Goal: Task Accomplishment & Management: Use online tool/utility

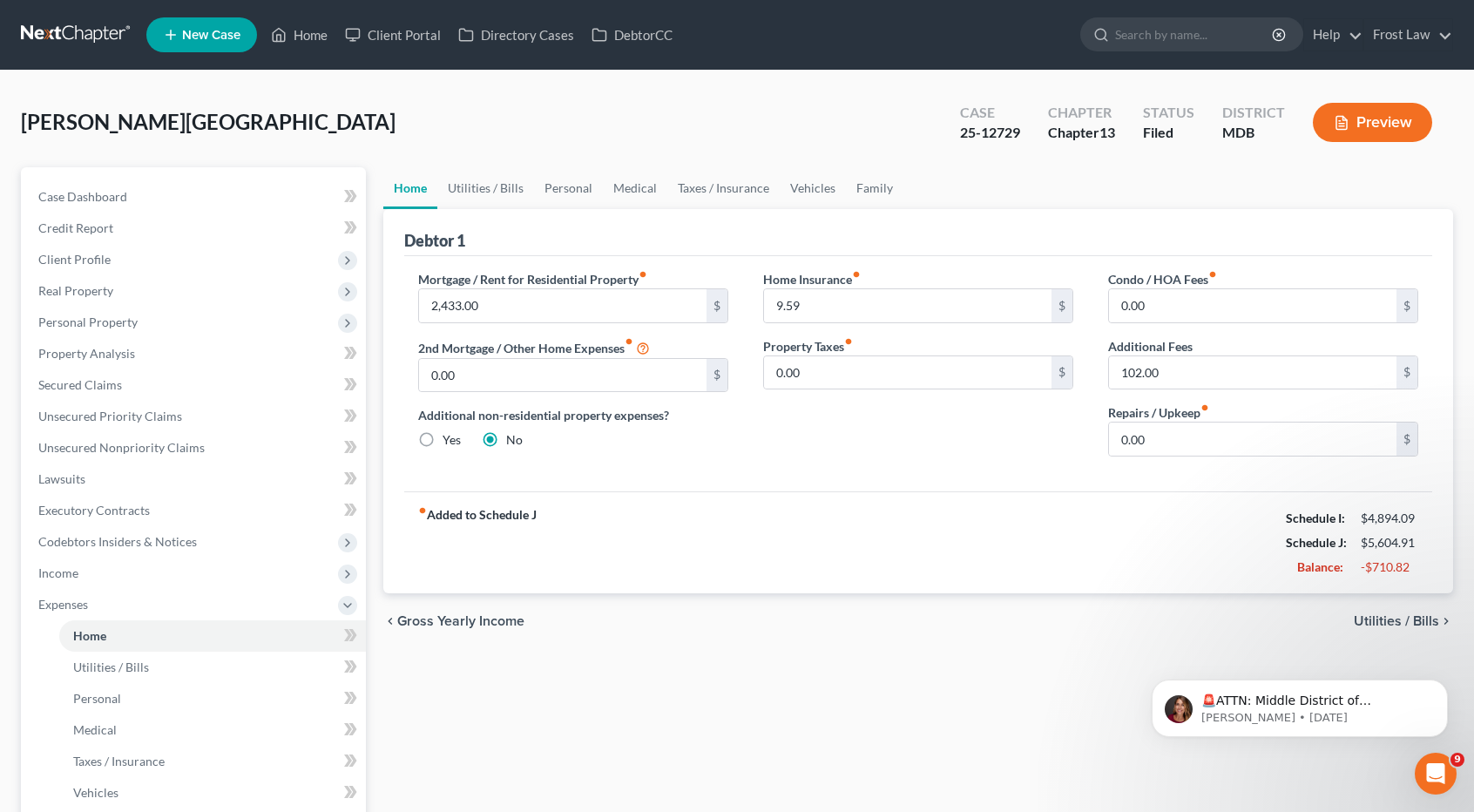
click at [94, 36] on link at bounding box center [76, 34] width 111 height 31
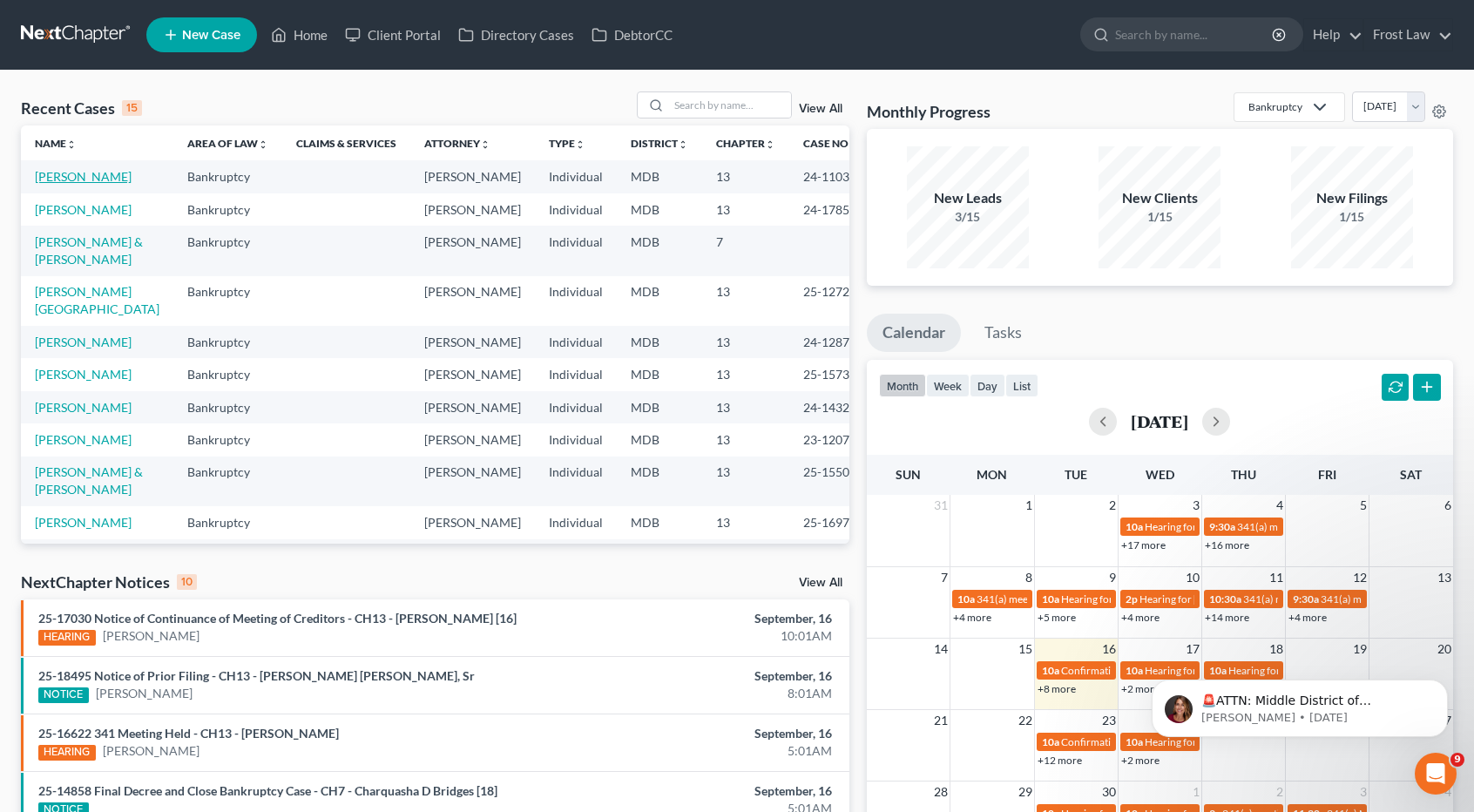
click at [80, 181] on link "[PERSON_NAME]" at bounding box center [83, 176] width 97 height 15
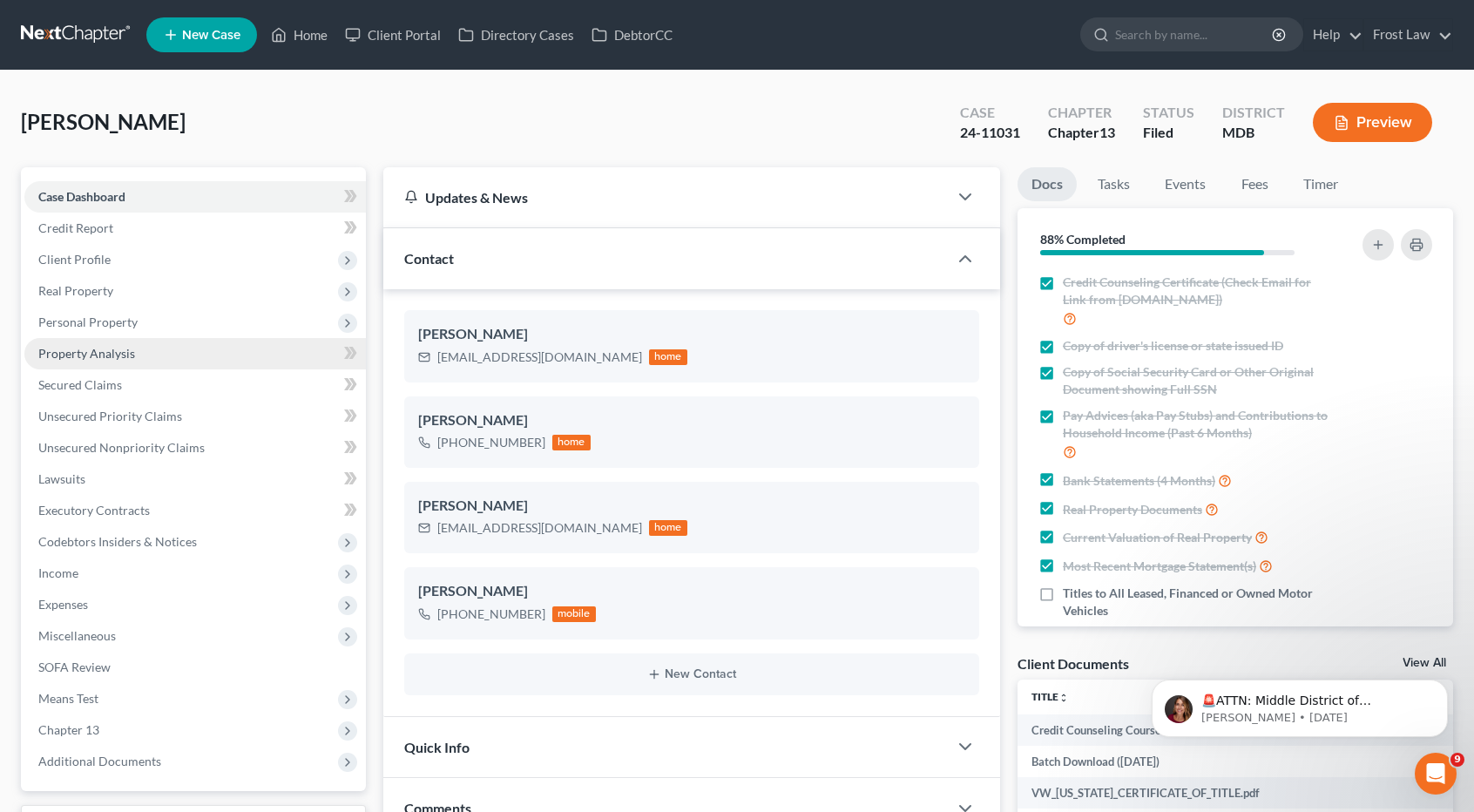
click at [129, 353] on span "Property Analysis" at bounding box center [87, 354] width 97 height 15
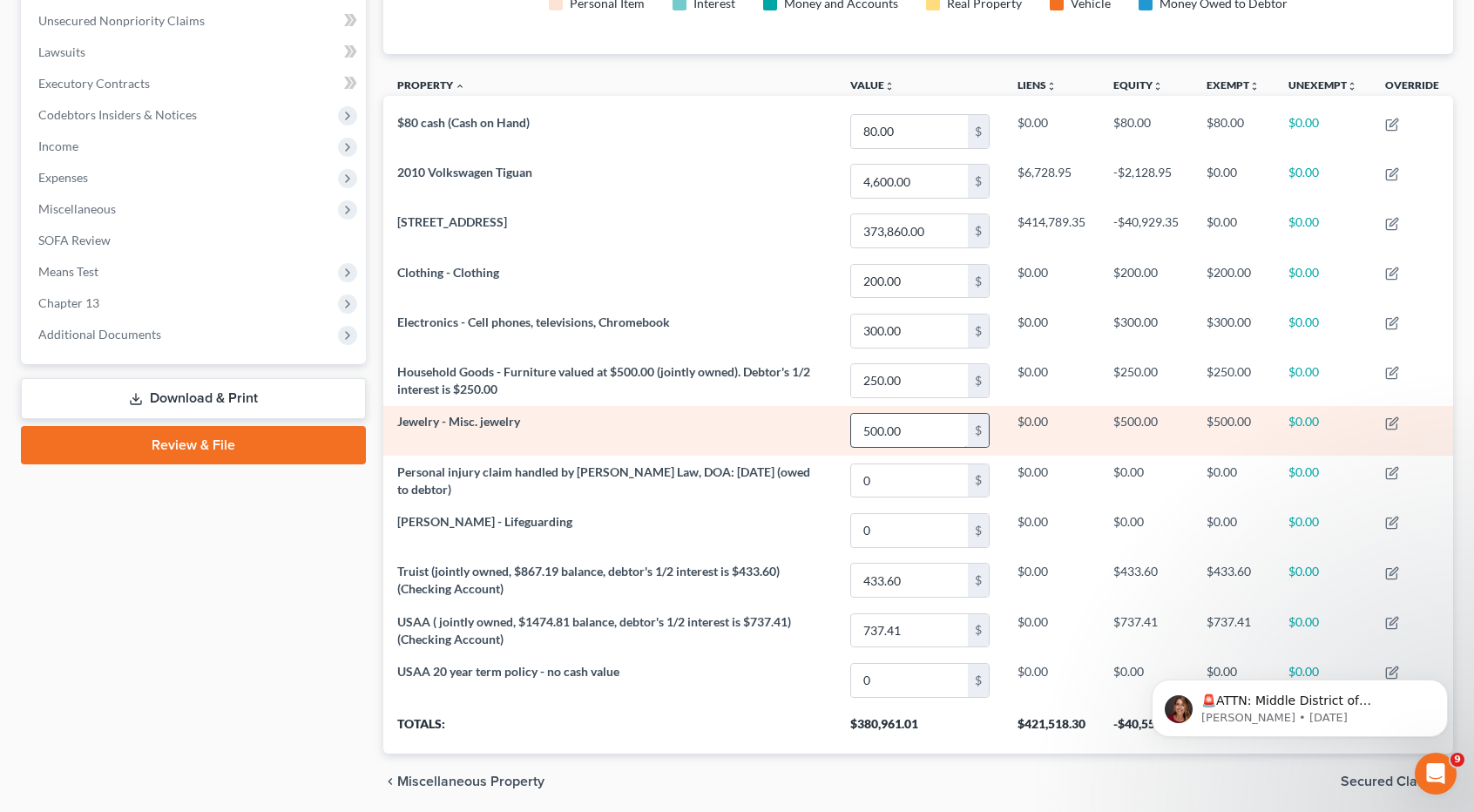
scroll to position [484, 0]
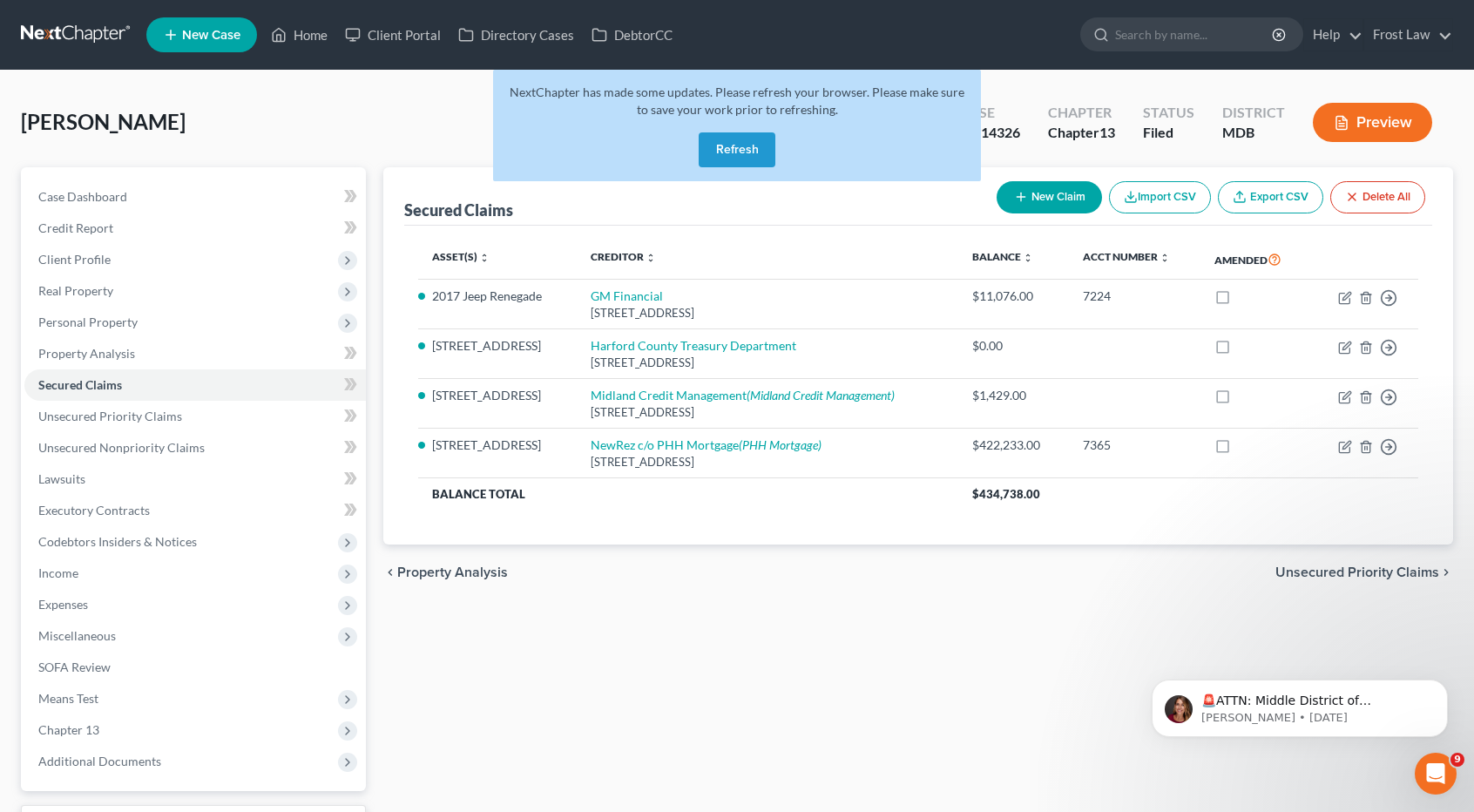
drag, startPoint x: 758, startPoint y: 793, endPoint x: 754, endPoint y: 804, distance: 11.7
click at [730, 142] on button "Refresh" at bounding box center [737, 149] width 76 height 35
